Goal: Transaction & Acquisition: Obtain resource

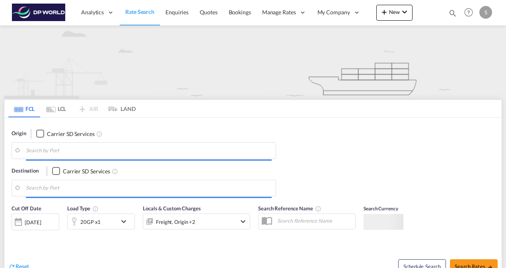
type input "[GEOGRAPHIC_DATA], [GEOGRAPHIC_DATA], USSAV"
type input "[GEOGRAPHIC_DATA], NLRTM"
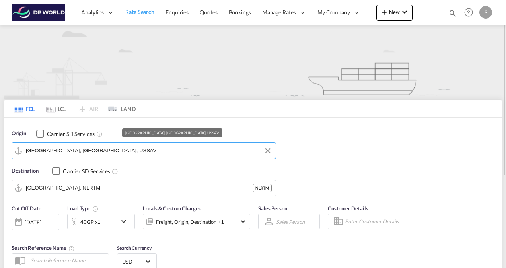
click at [95, 152] on input "[GEOGRAPHIC_DATA], [GEOGRAPHIC_DATA], USSAV" at bounding box center [149, 151] width 246 height 12
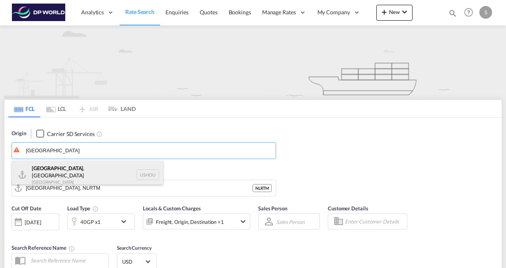
click at [86, 173] on div "[GEOGRAPHIC_DATA] , [GEOGRAPHIC_DATA] [GEOGRAPHIC_DATA] USHOU" at bounding box center [87, 175] width 151 height 29
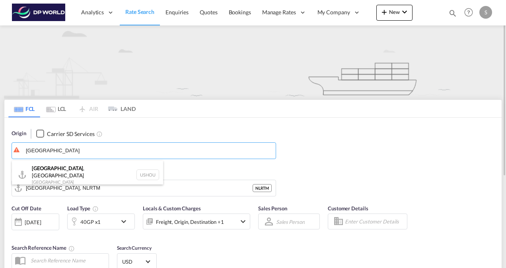
type input "[GEOGRAPHIC_DATA], [GEOGRAPHIC_DATA], USHOU"
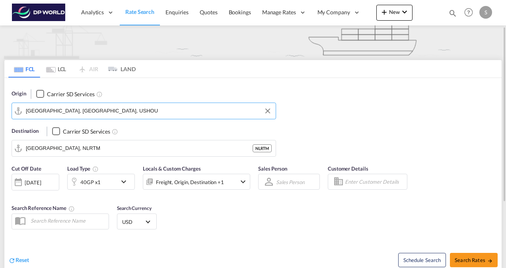
scroll to position [80, 0]
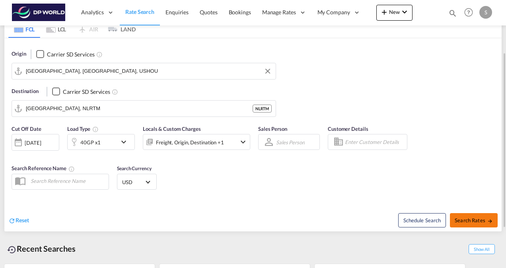
click at [472, 217] on span "Search Rates" at bounding box center [473, 220] width 38 height 6
type input "USHOU to NLRTM / [DATE]"
